Goal: Transaction & Acquisition: Book appointment/travel/reservation

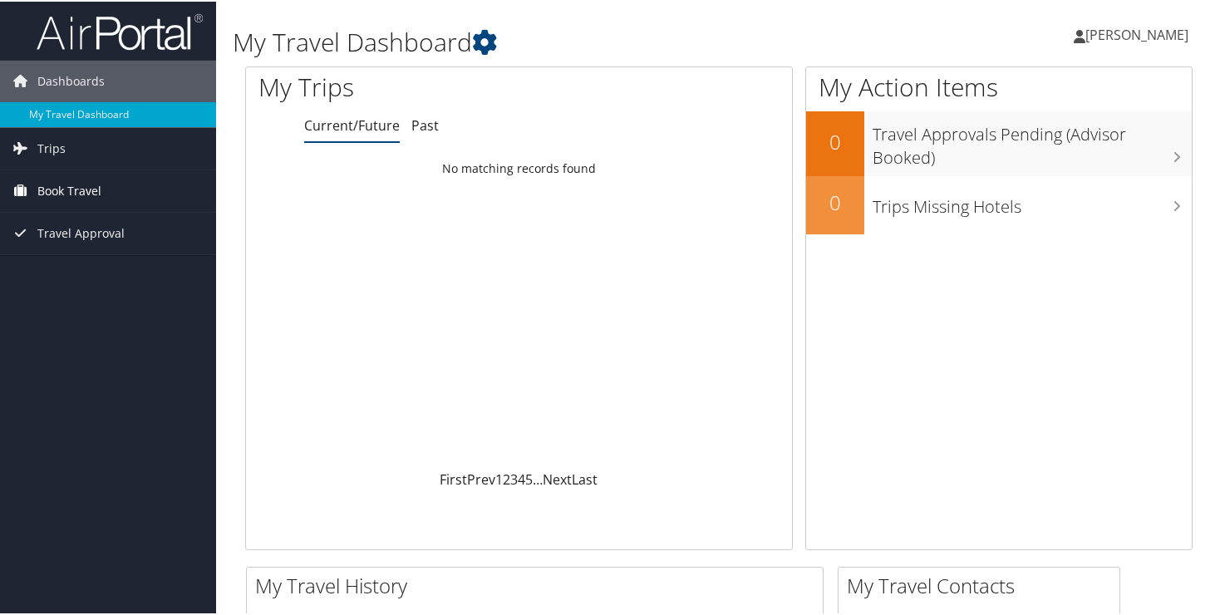
click at [179, 194] on link "Book Travel" at bounding box center [108, 190] width 216 height 42
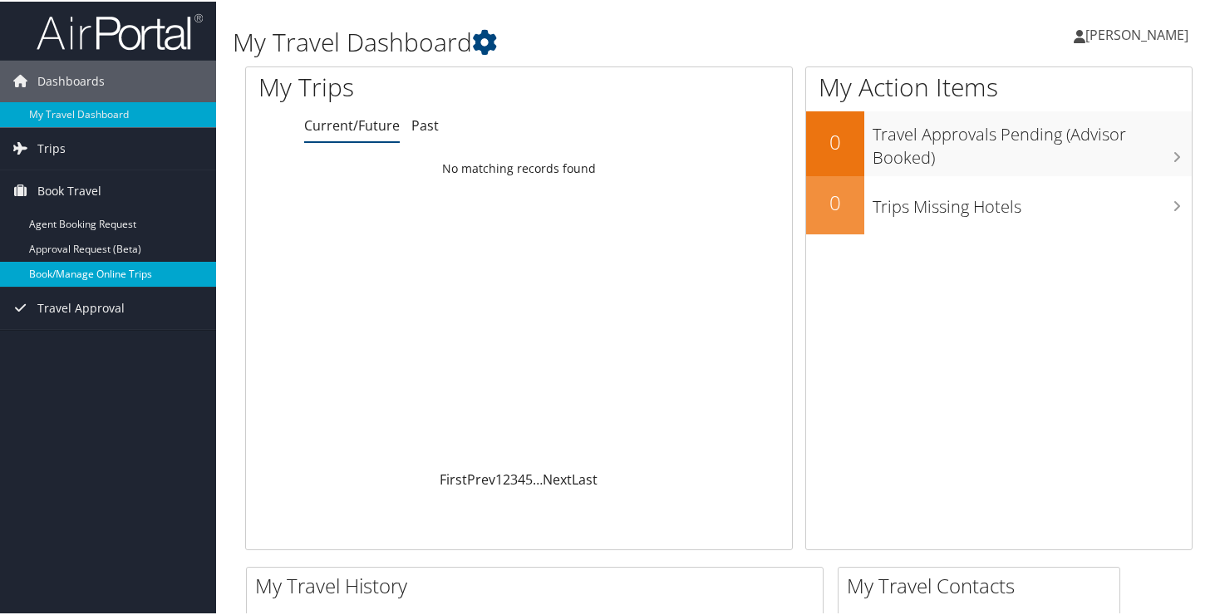
click at [130, 269] on link "Book/Manage Online Trips" at bounding box center [108, 272] width 216 height 25
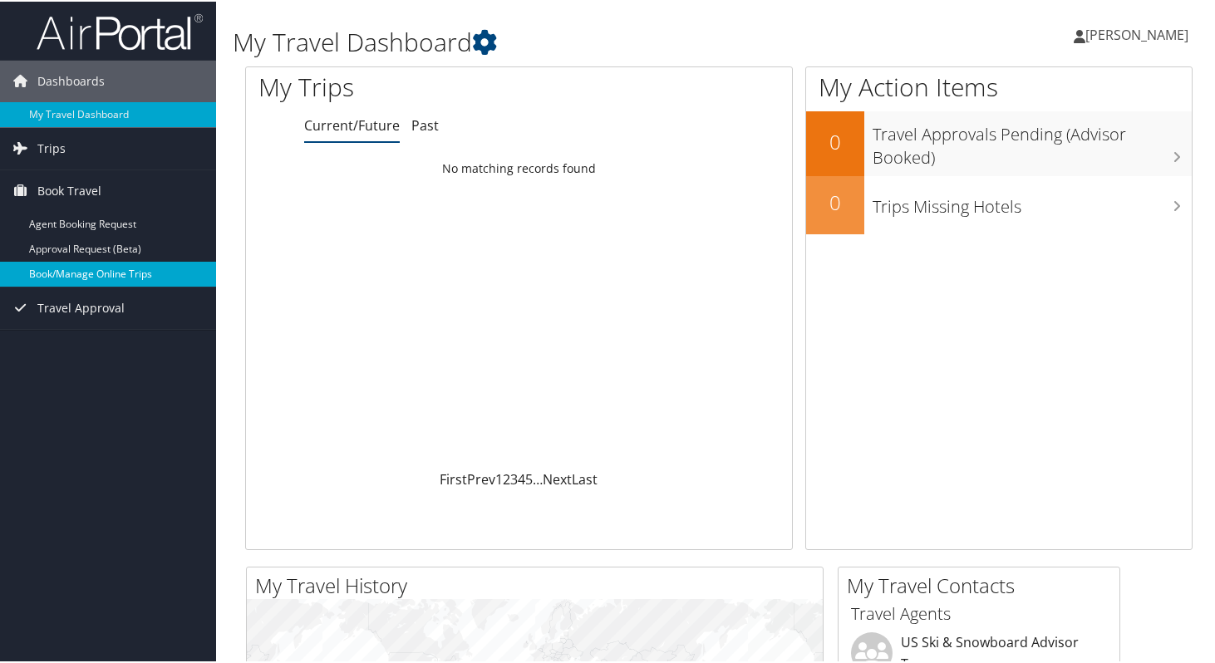
click at [101, 282] on link "Book/Manage Online Trips" at bounding box center [108, 272] width 216 height 25
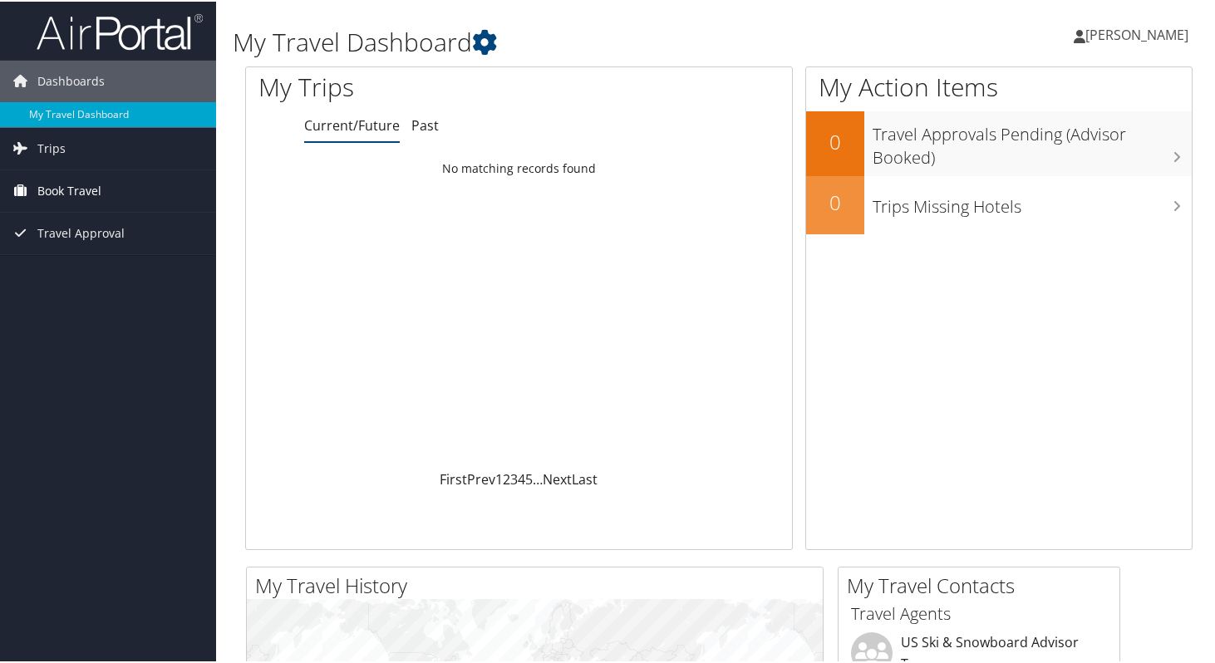
click at [64, 188] on span "Book Travel" at bounding box center [69, 190] width 64 height 42
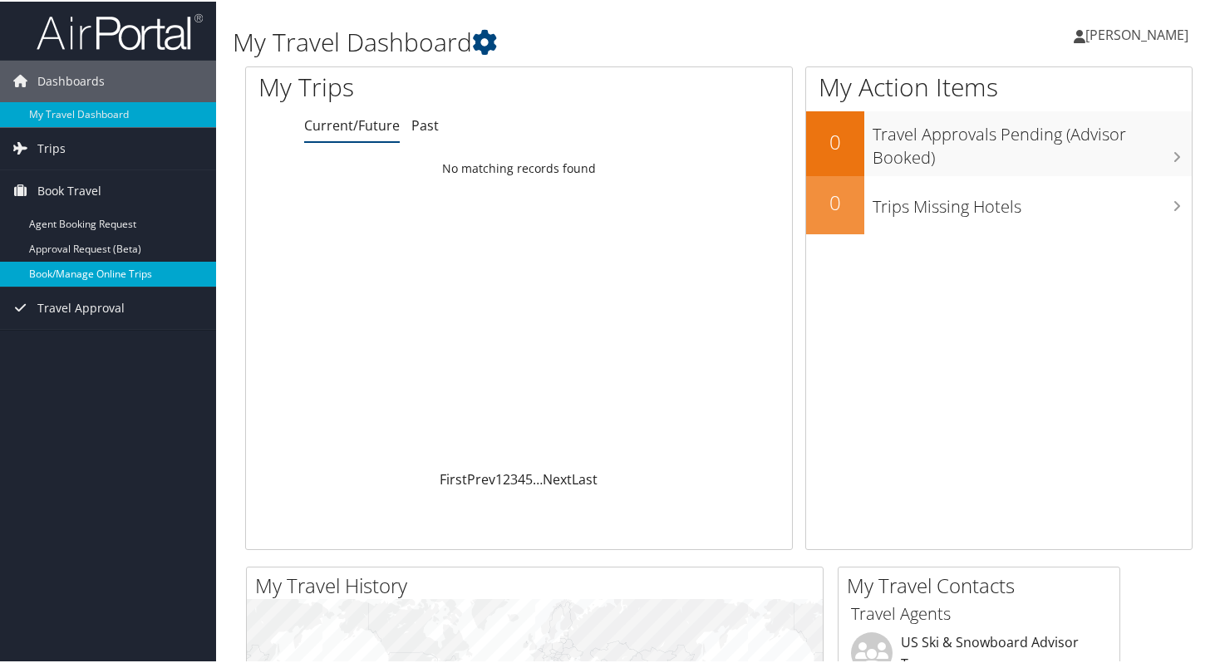
click at [73, 263] on link "Book/Manage Online Trips" at bounding box center [108, 272] width 216 height 25
click at [87, 268] on link "Book/Manage Online Trips" at bounding box center [108, 272] width 216 height 25
